Goal: Information Seeking & Learning: Learn about a topic

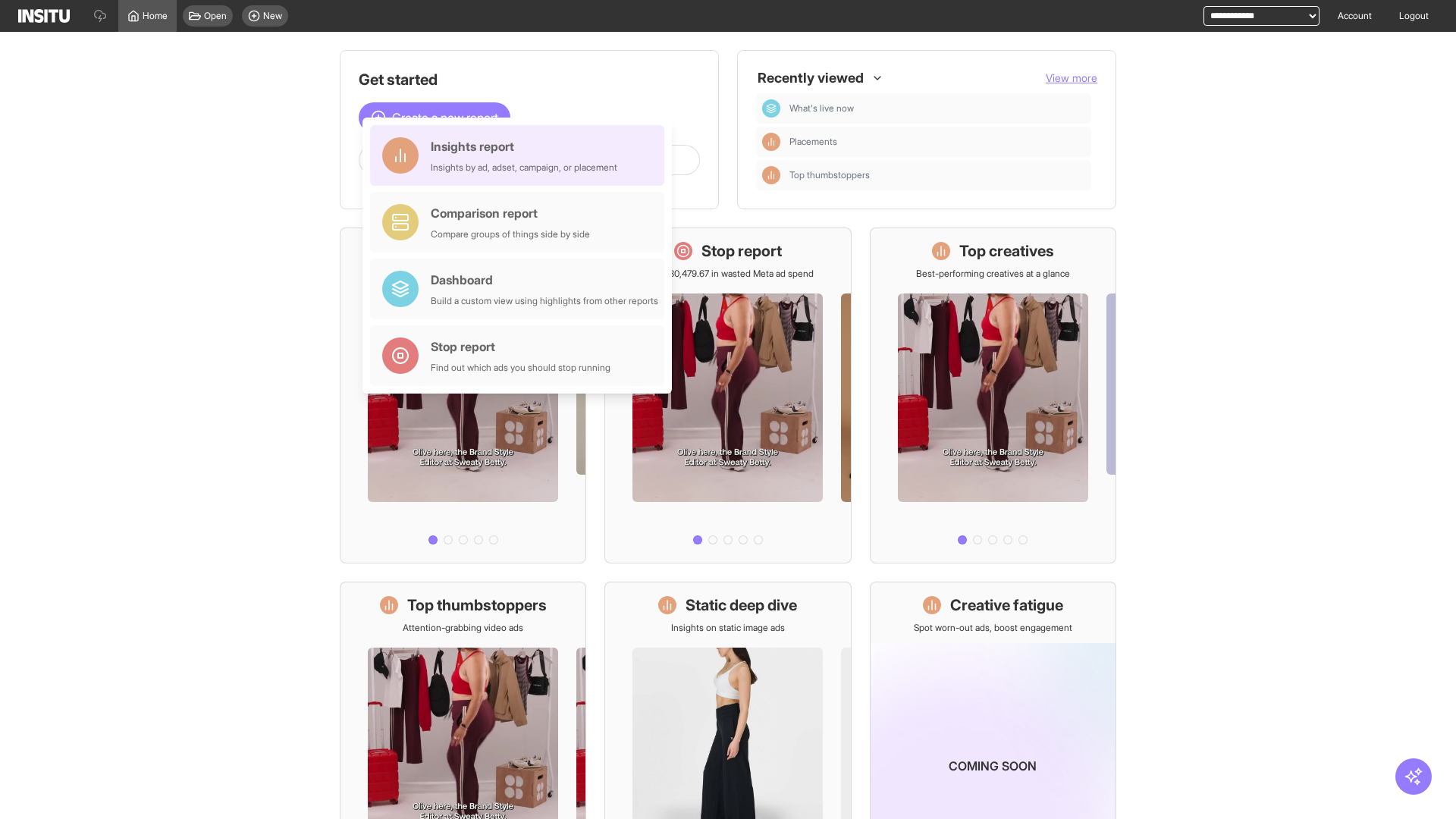
click at [521, 156] on div "Insights report Insights by ad, adset, campaign, or placement" at bounding box center [524, 156] width 187 height 36
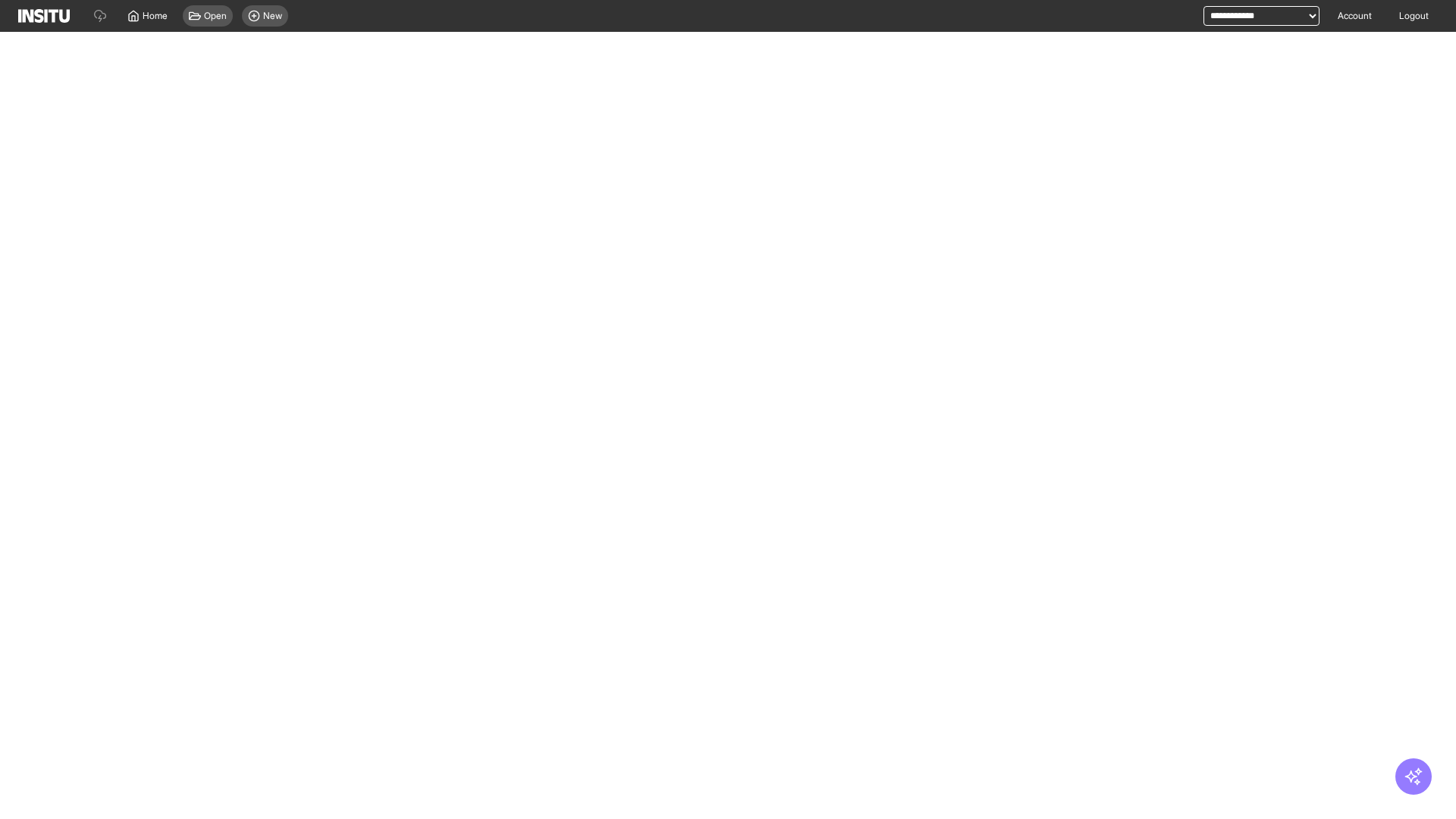
select select "**"
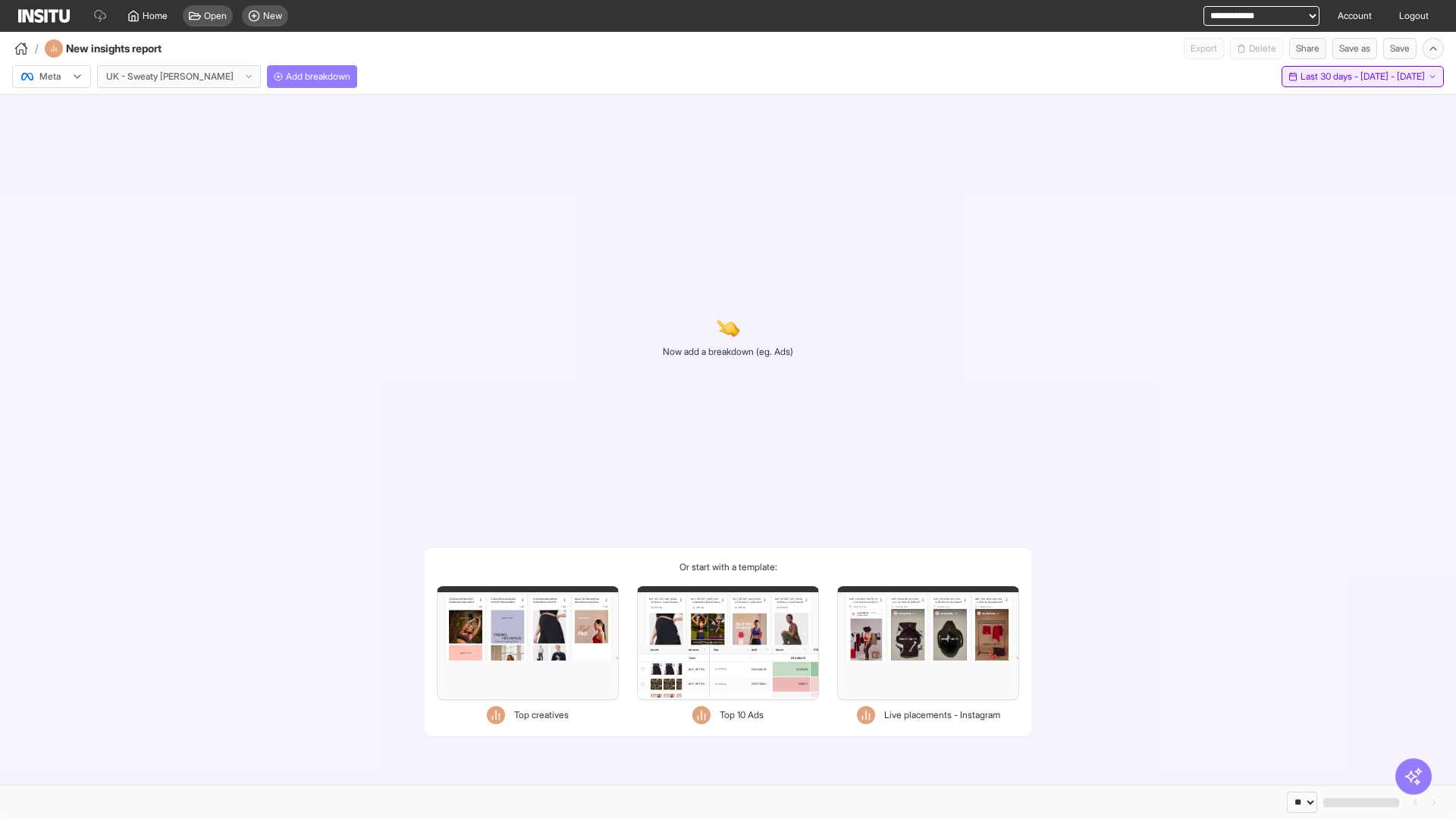
click at [1327, 77] on span "Last 30 days - [DATE] - [DATE]" at bounding box center [1363, 77] width 125 height 12
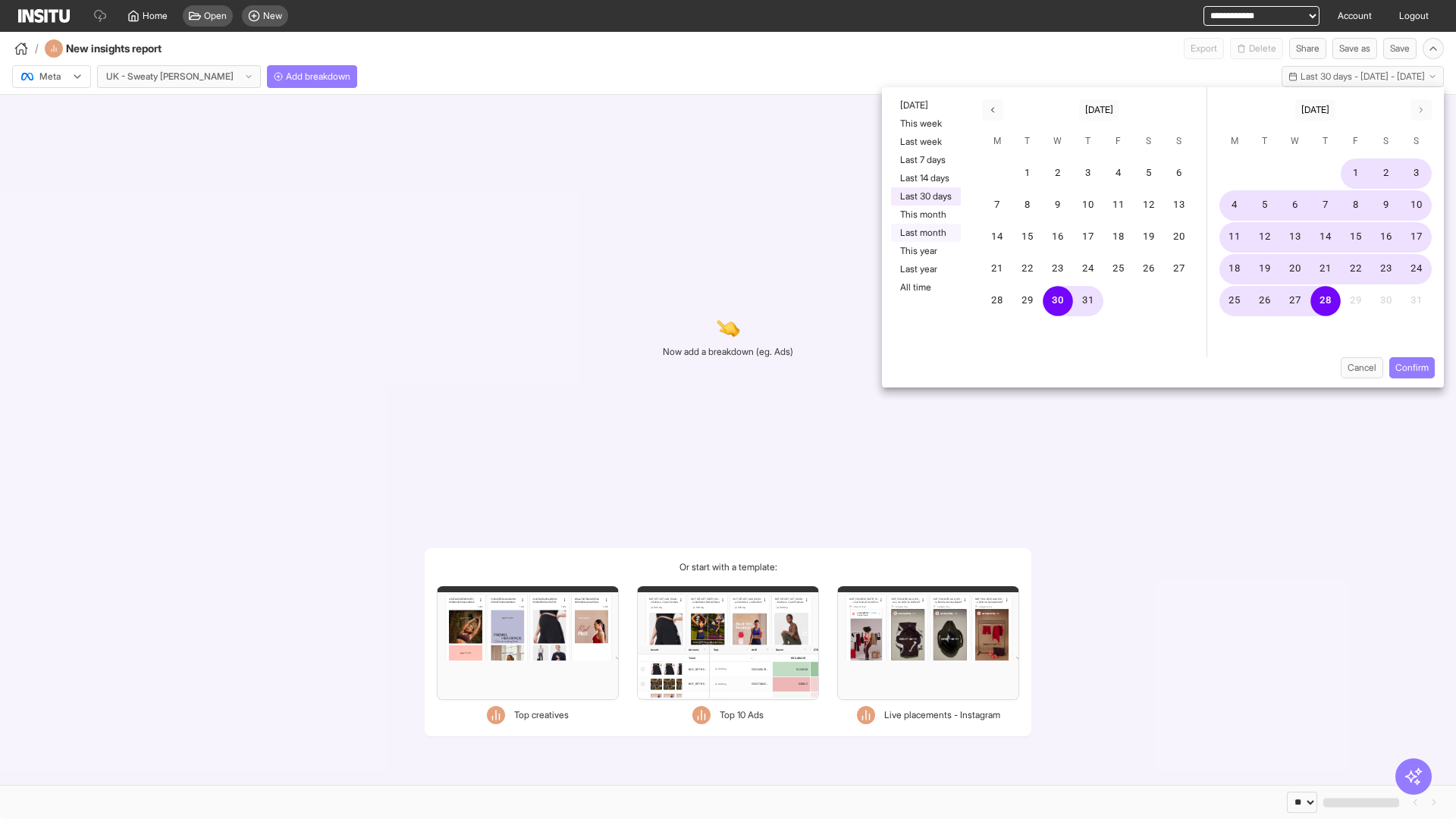
click at [924, 233] on button "Last month" at bounding box center [926, 232] width 70 height 18
